Goal: Task Accomplishment & Management: Manage account settings

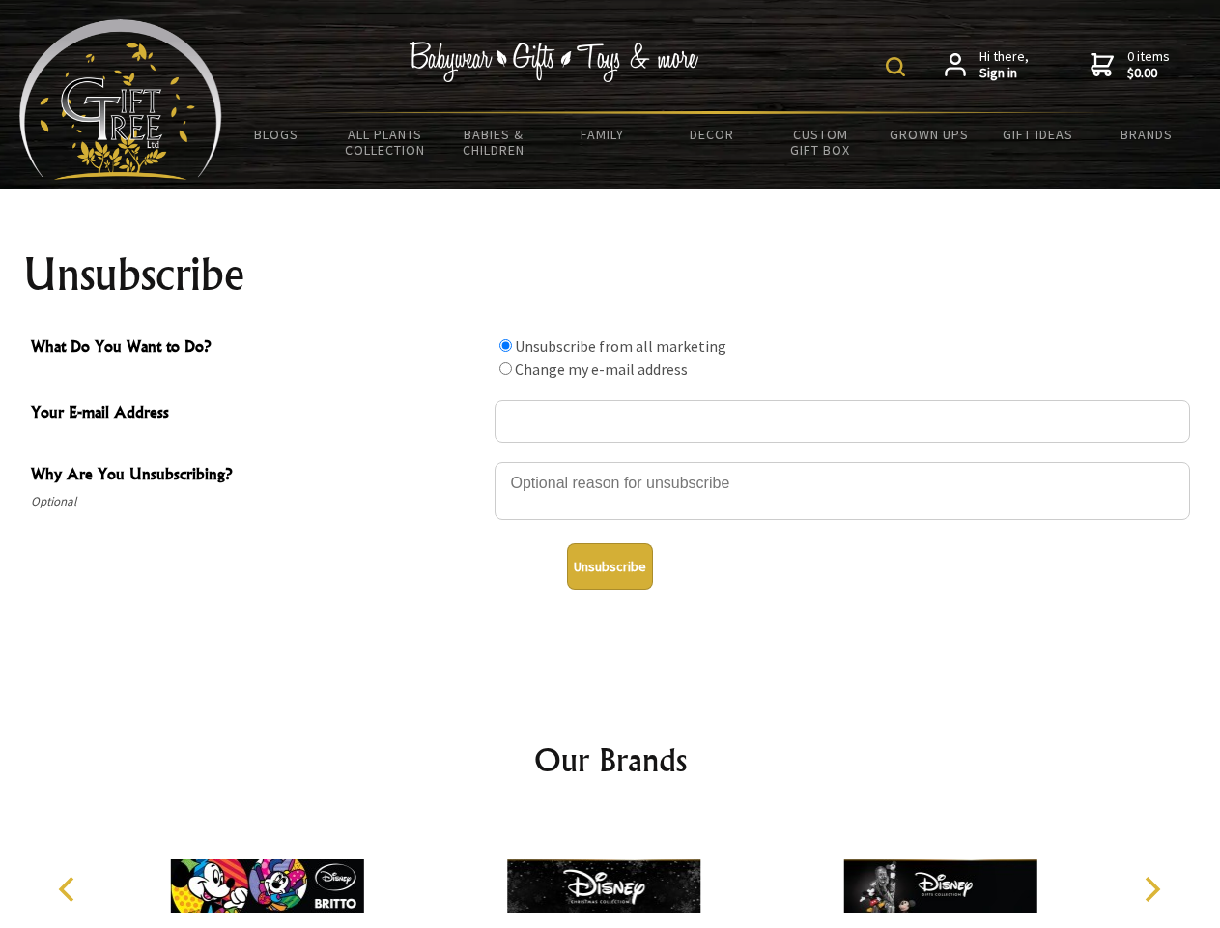
click at [899, 67] on img at bounding box center [895, 66] width 19 height 19
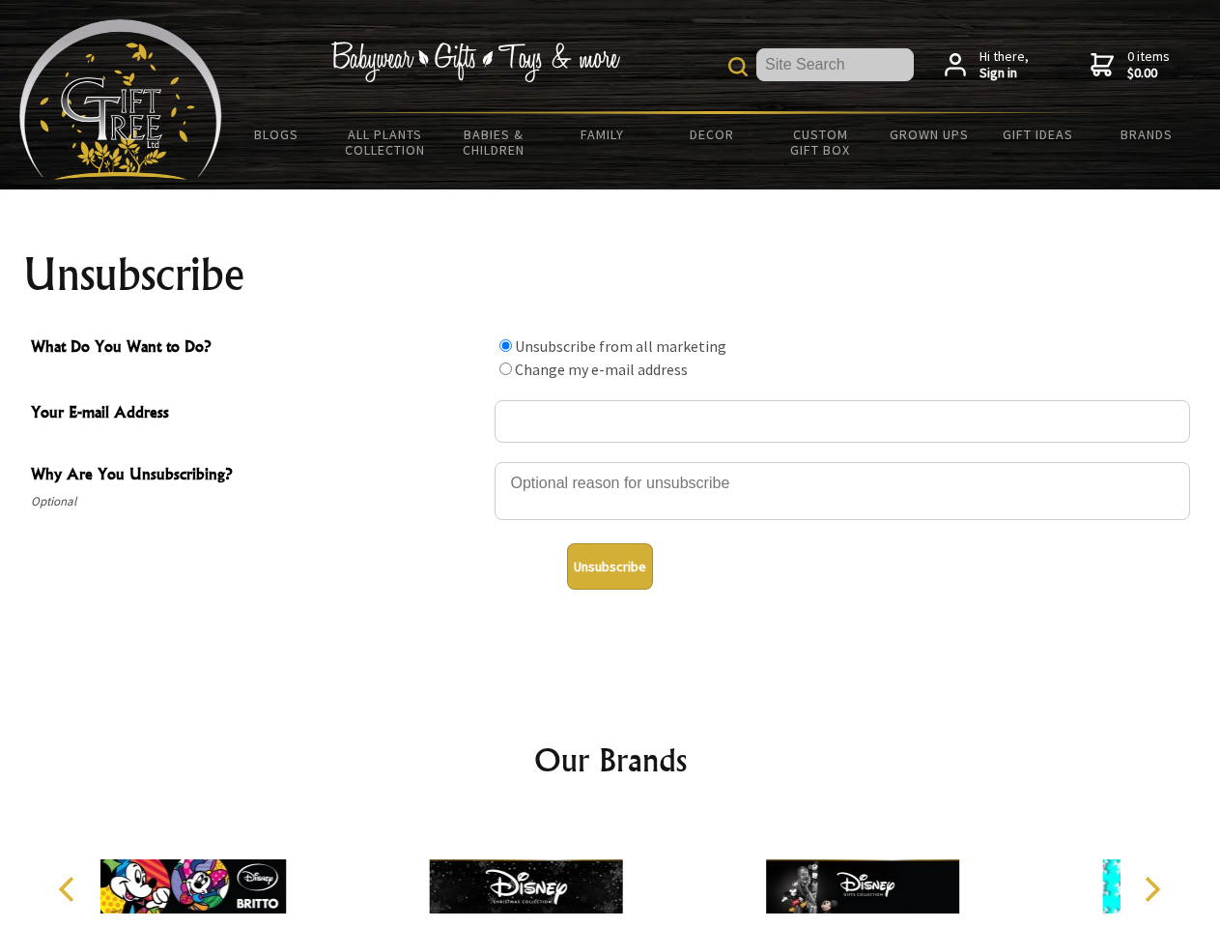
click at [611, 461] on div at bounding box center [843, 494] width 696 height 68
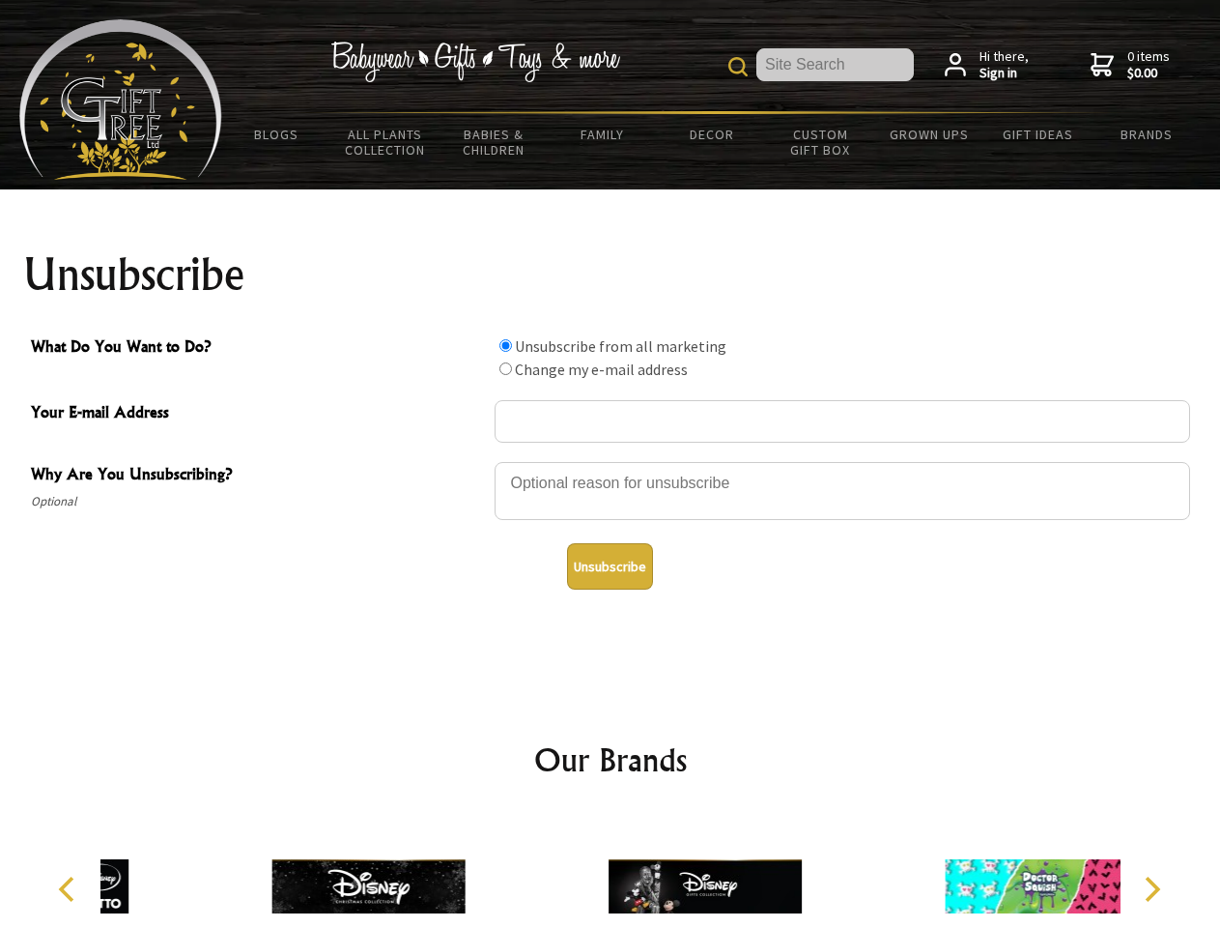
click at [505, 345] on input "What Do You Want to Do?" at bounding box center [506, 345] width 13 height 13
click at [505, 368] on input "What Do You Want to Do?" at bounding box center [506, 368] width 13 height 13
radio input "true"
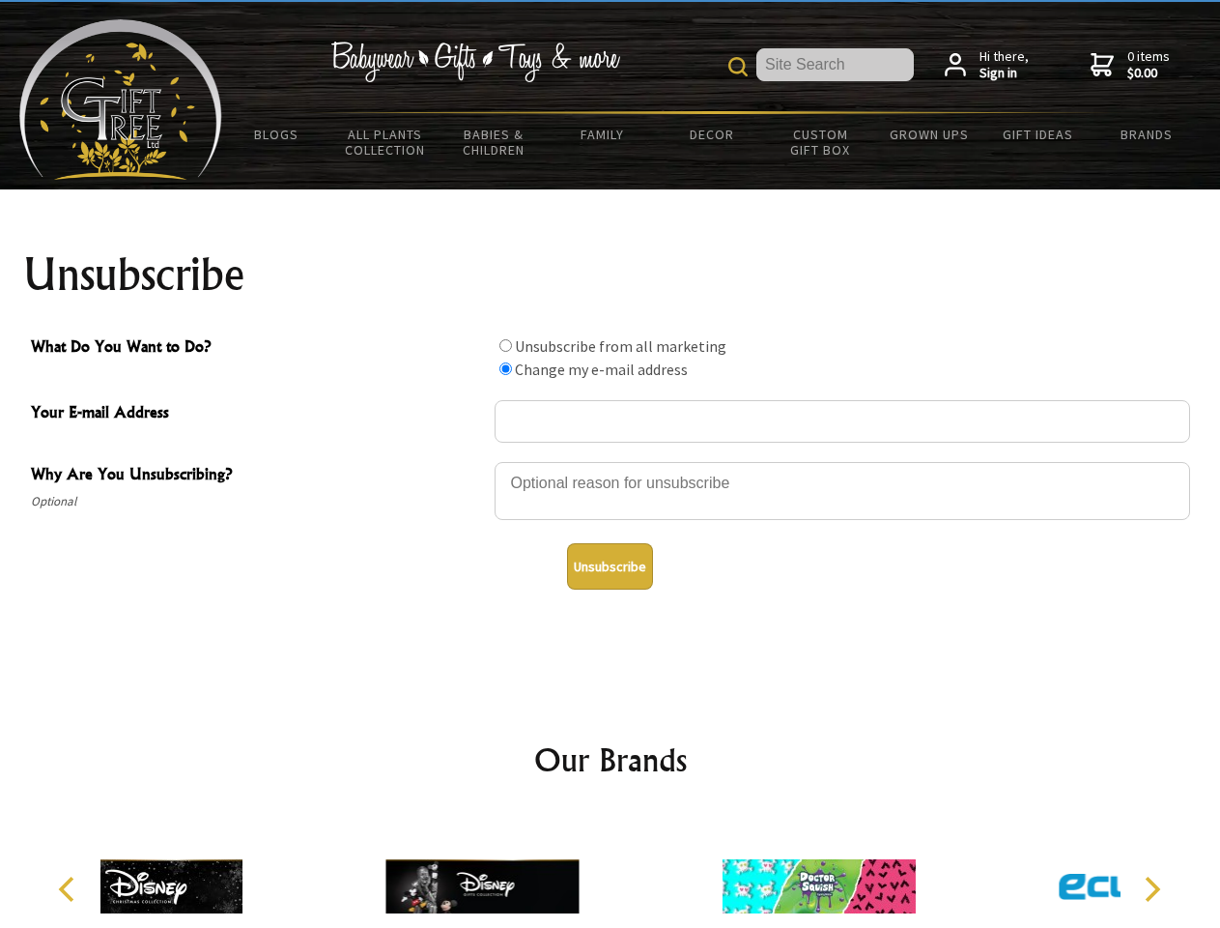
click at [610, 566] on button "Unsubscribe" at bounding box center [610, 566] width 86 height 46
click at [70, 889] on icon "Previous" at bounding box center [68, 888] width 25 height 25
click at [1152, 889] on icon "Next" at bounding box center [1150, 888] width 25 height 25
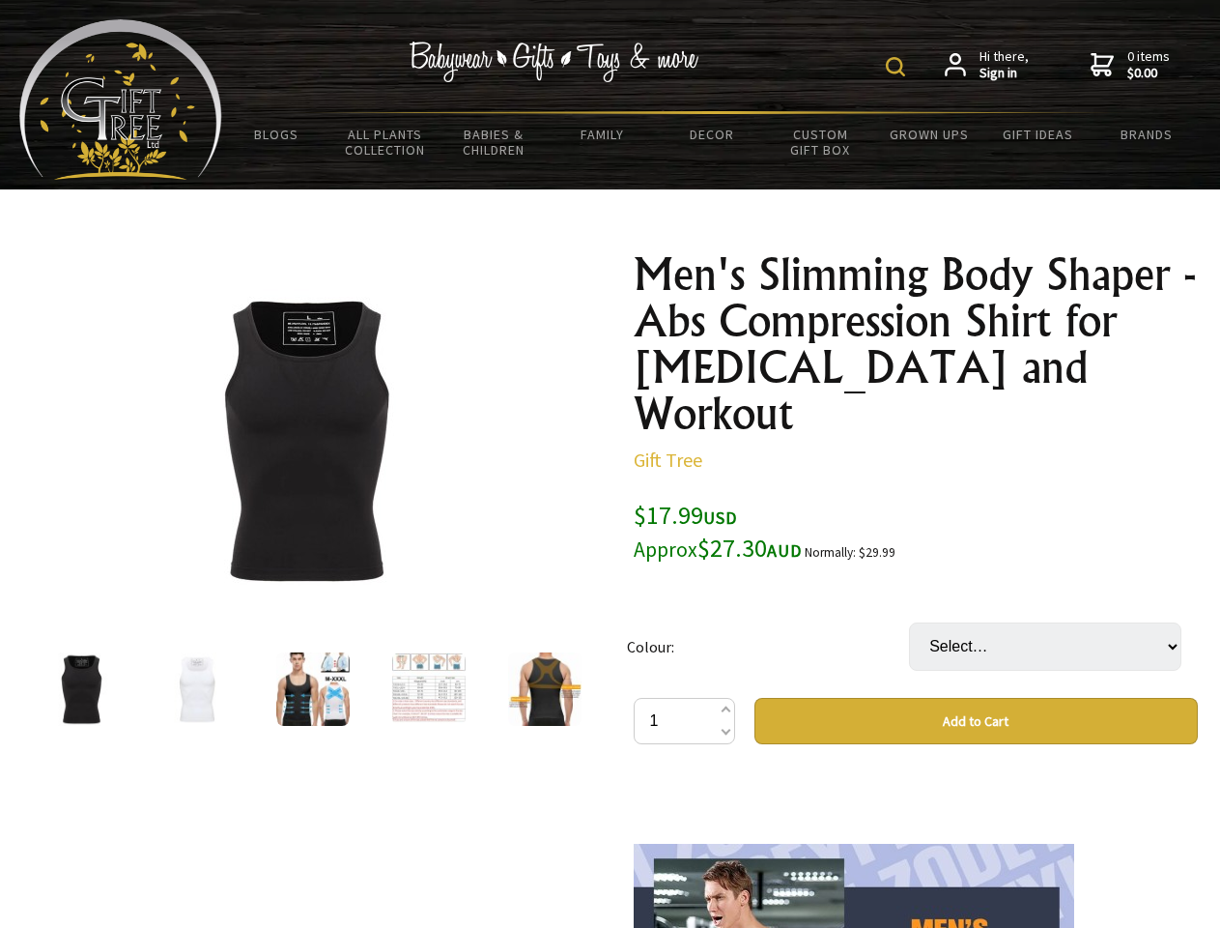
click at [899, 67] on img at bounding box center [895, 66] width 19 height 19
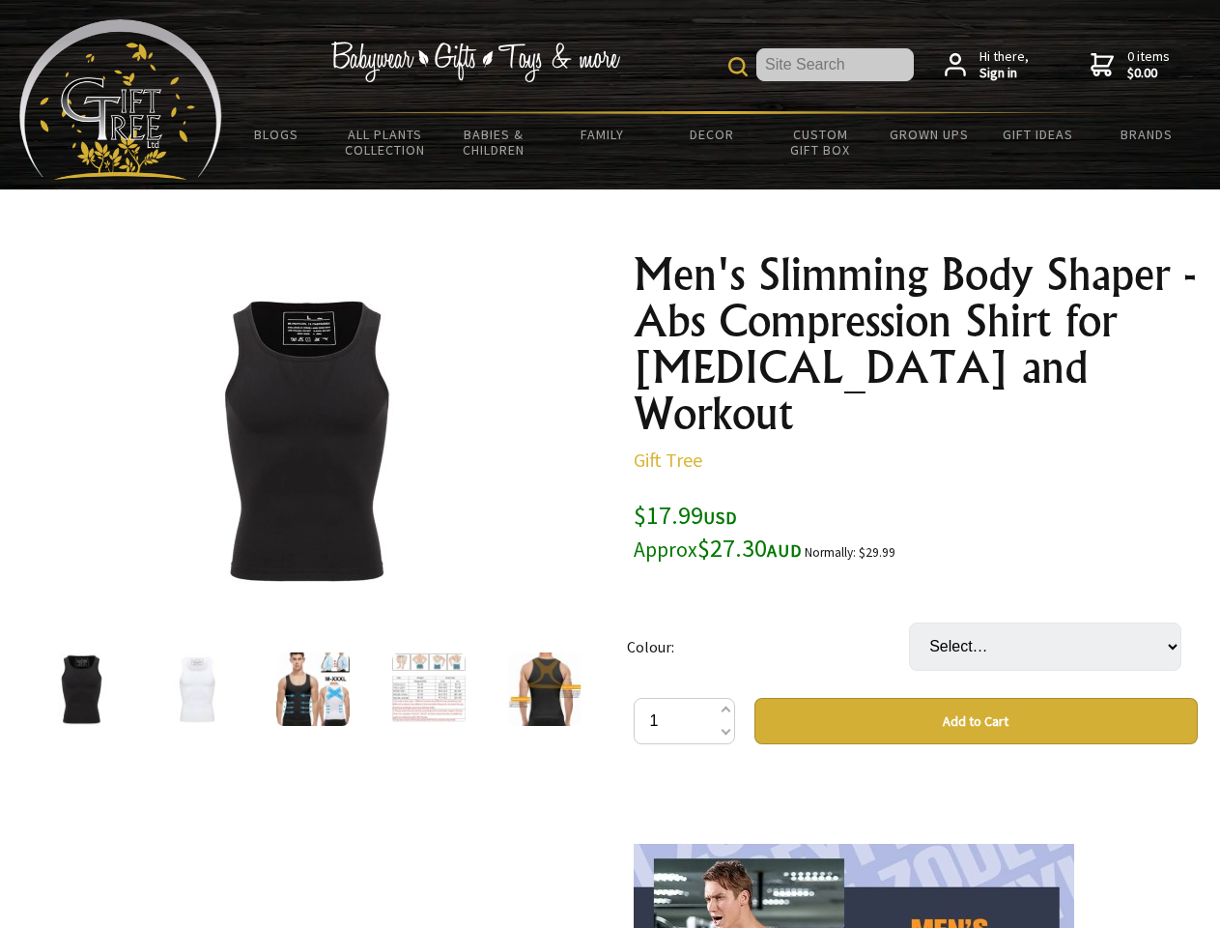
click at [305, 440] on img at bounding box center [305, 439] width 301 height 301
